Goal: Information Seeking & Learning: Check status

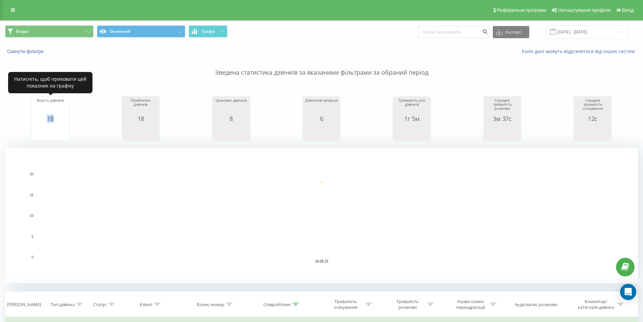
drag, startPoint x: 47, startPoint y: 119, endPoint x: 86, endPoint y: 98, distance: 44.9
click at [56, 120] on div "18" at bounding box center [50, 118] width 34 height 7
copy div "18"
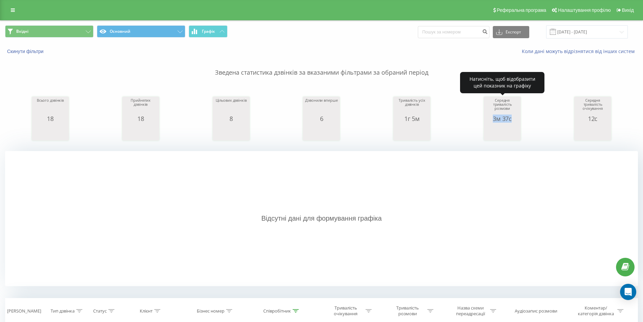
drag, startPoint x: 494, startPoint y: 120, endPoint x: 516, endPoint y: 121, distance: 21.9
click at [516, 121] on div "3м 37с" at bounding box center [502, 118] width 34 height 7
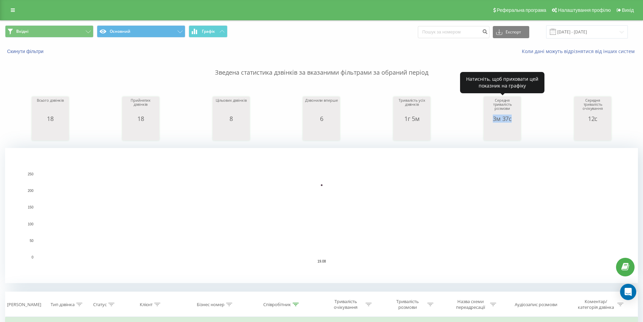
copy div "3м 37с"
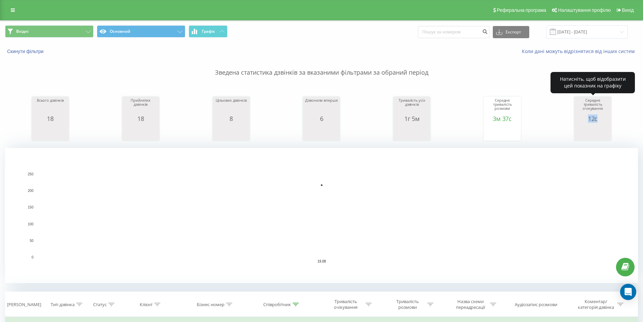
drag, startPoint x: 588, startPoint y: 116, endPoint x: 608, endPoint y: 118, distance: 19.3
click at [608, 118] on div "12с" at bounding box center [593, 118] width 34 height 7
copy div "12с"
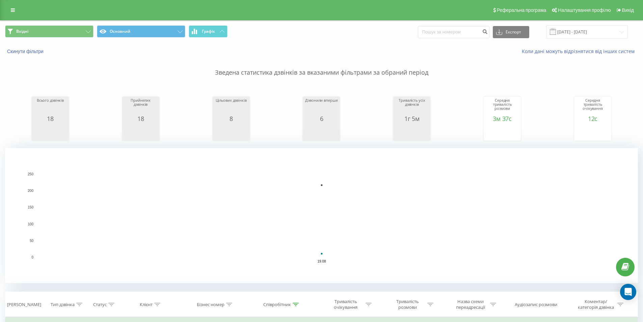
click at [34, 23] on div "Вхідні Основний Графік Експорт .csv .xls .xlsx 19.08.2025 - 19.08.2025" at bounding box center [321, 32] width 642 height 23
click at [36, 31] on button "Вхідні" at bounding box center [49, 31] width 88 height 12
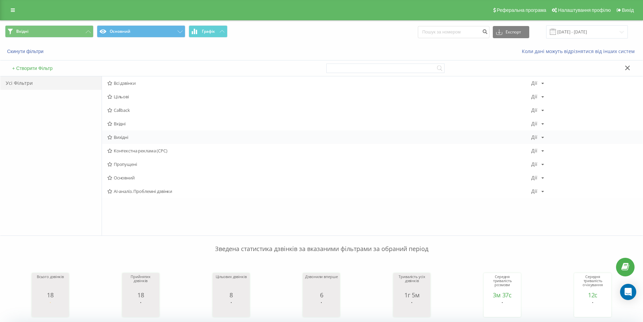
click at [125, 138] on span "Вихідні" at bounding box center [319, 137] width 424 height 5
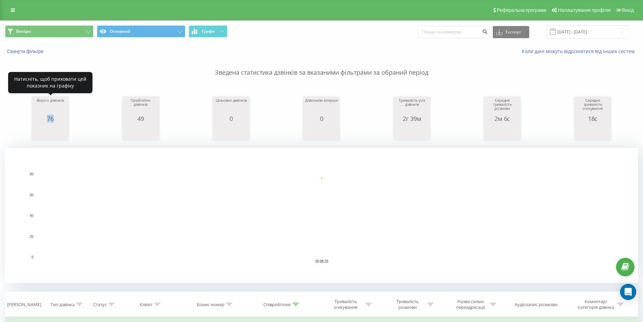
drag, startPoint x: 44, startPoint y: 120, endPoint x: 57, endPoint y: 121, distance: 12.5
click at [57, 121] on div "76" at bounding box center [50, 118] width 34 height 7
copy div "76"
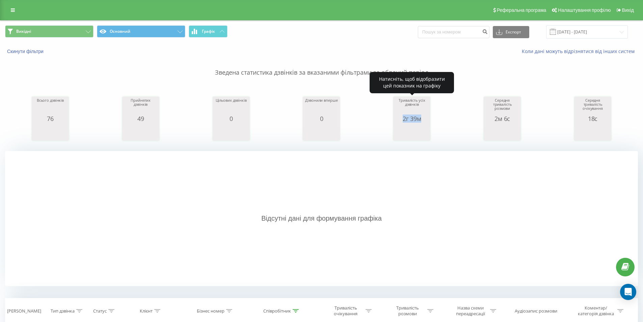
drag, startPoint x: 400, startPoint y: 120, endPoint x: 415, endPoint y: 116, distance: 15.1
click at [424, 120] on div "2г 39м" at bounding box center [412, 118] width 34 height 7
copy div "2г 39м"
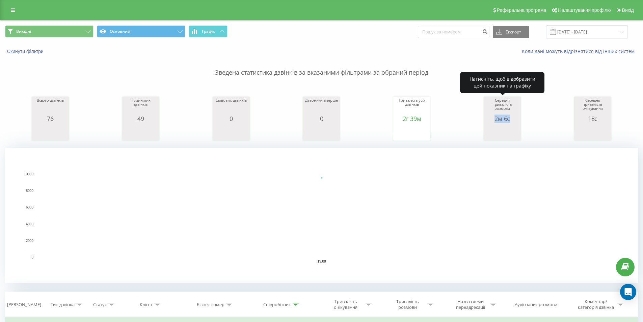
drag, startPoint x: 493, startPoint y: 119, endPoint x: 519, endPoint y: 116, distance: 26.4
click at [520, 118] on div "Середня тривалість розмови 2м 6с date averageConversationTime 19.08.25 125 19.0…" at bounding box center [502, 119] width 37 height 44
copy div "2м 6с"
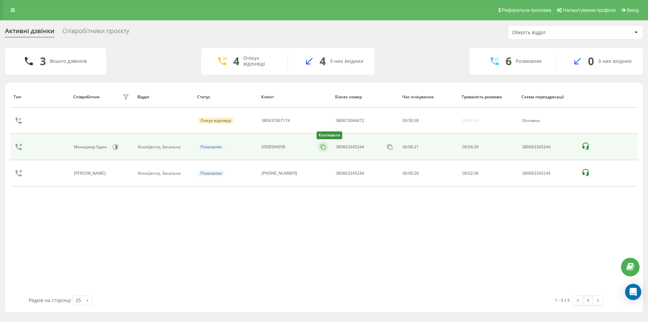
click at [322, 147] on icon at bounding box center [323, 146] width 7 height 7
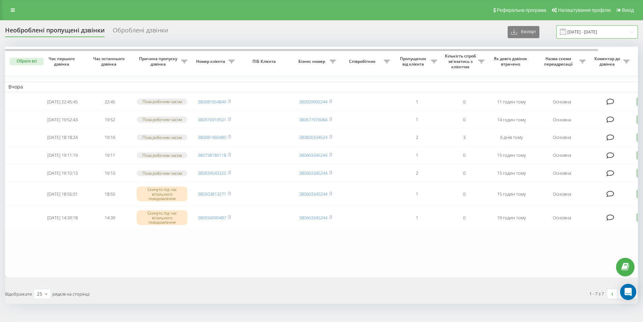
click at [583, 35] on input "18.08.2025 - 18.08.2025" at bounding box center [597, 31] width 82 height 13
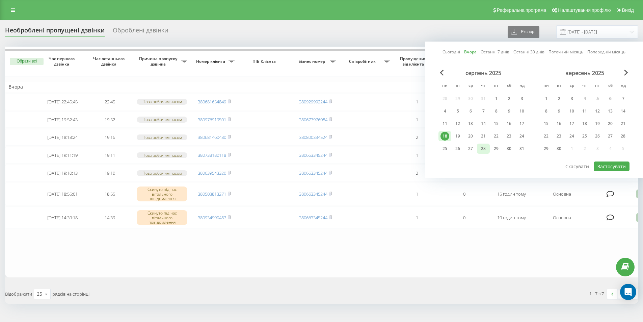
drag, startPoint x: 457, startPoint y: 135, endPoint x: 490, endPoint y: 147, distance: 34.5
click at [457, 136] on div "19" at bounding box center [457, 136] width 9 height 9
click at [609, 163] on button "Застосувати" at bounding box center [612, 166] width 36 height 10
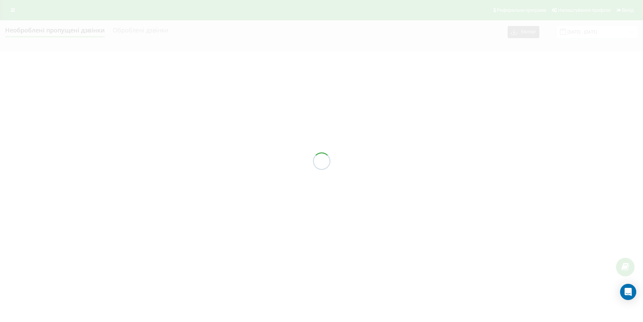
type input "19.08.2025 - 19.08.2025"
